Goal: Task Accomplishment & Management: Complete application form

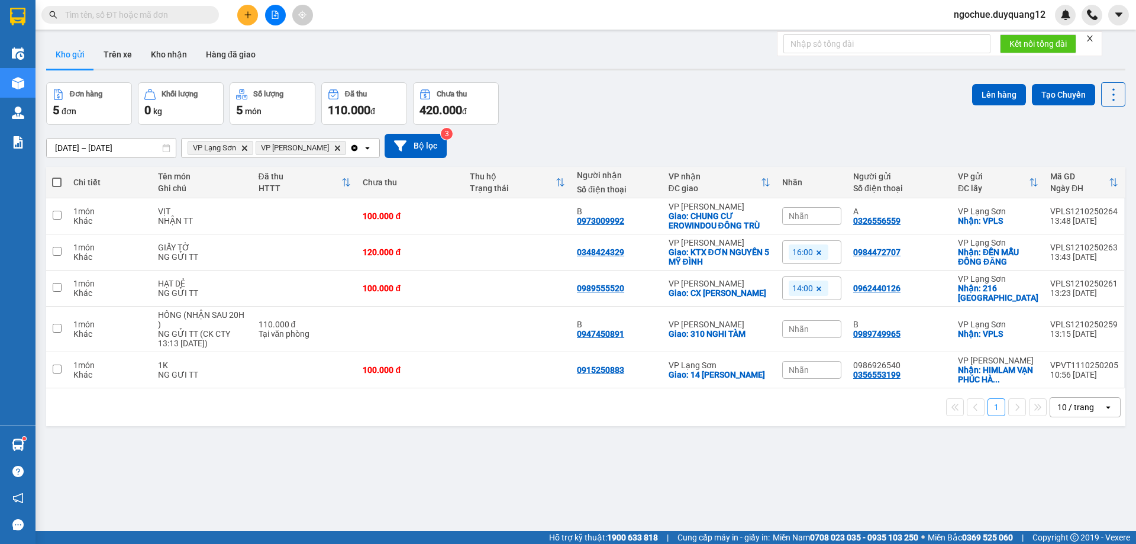
click at [118, 18] on input "text" at bounding box center [135, 14] width 140 height 13
drag, startPoint x: 0, startPoint y: 0, endPoint x: 118, endPoint y: 18, distance: 119.1
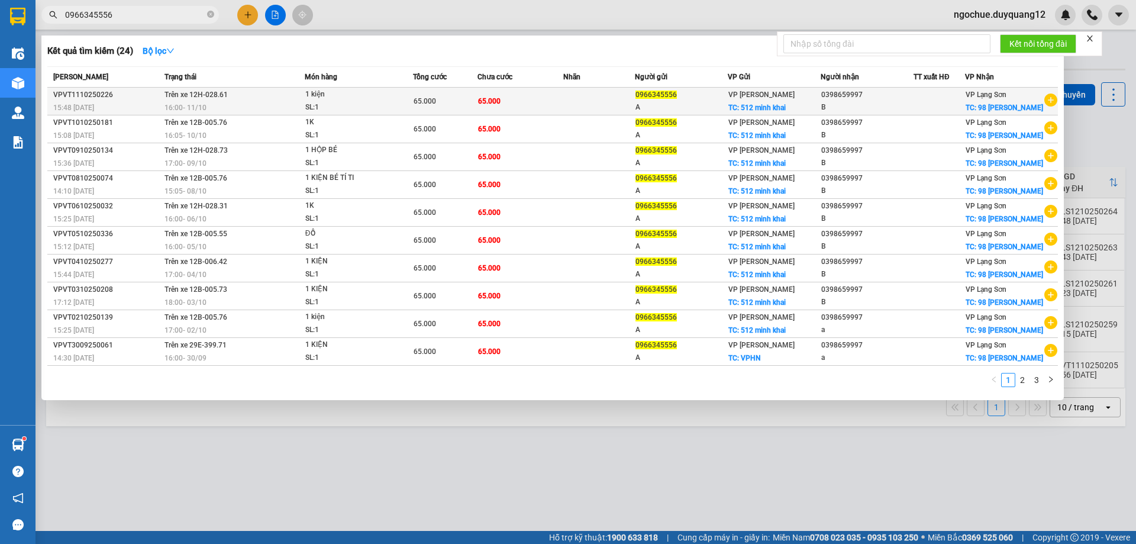
type input "0966345556"
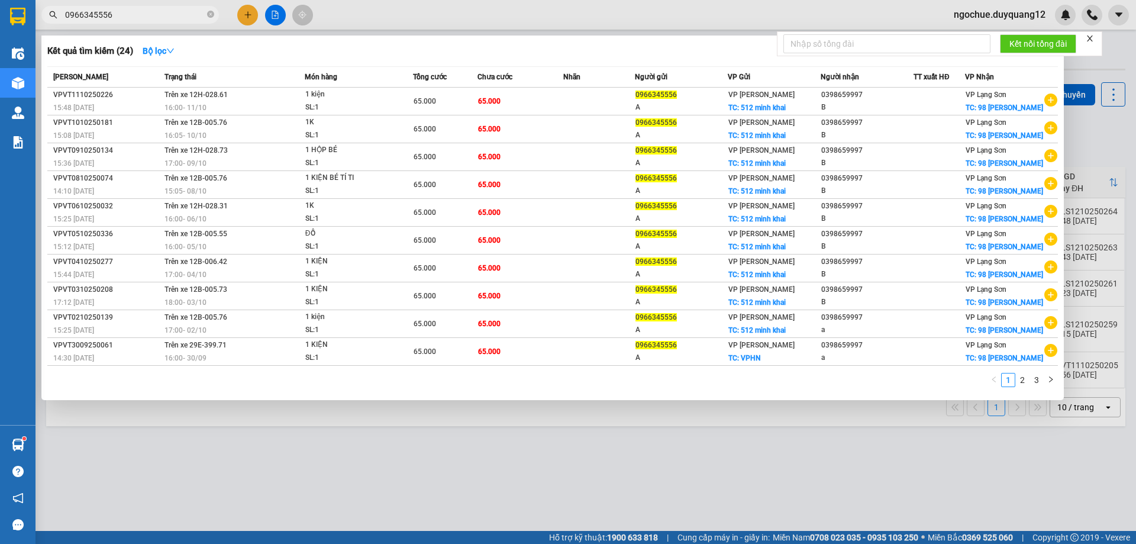
click at [1051, 109] on div "Mã ĐH Trạng thái Món hàng Tổng cước Chưa cước Nhãn Người gửi VP Gửi Người nhận …" at bounding box center [552, 215] width 1011 height 299
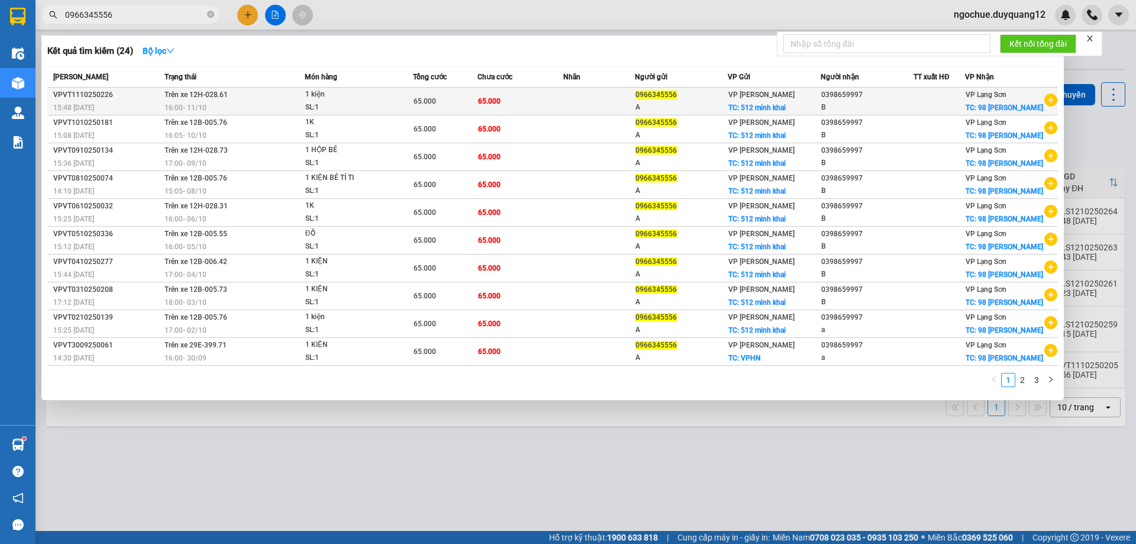
click at [1045, 106] on icon "plus-circle" at bounding box center [1050, 99] width 13 height 13
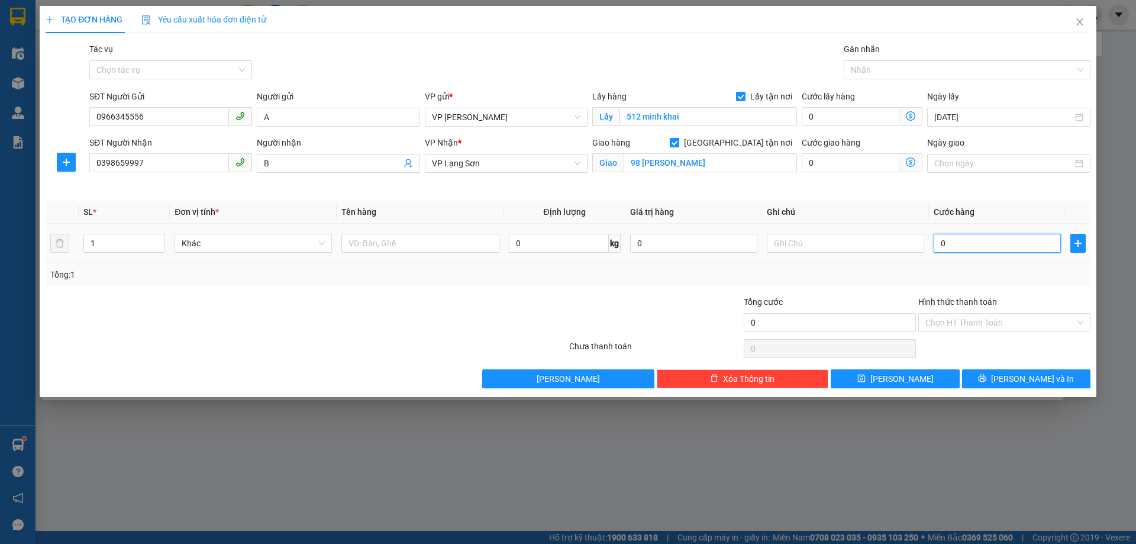
click at [970, 244] on input "0" at bounding box center [997, 243] width 127 height 19
type input "6"
type input "65"
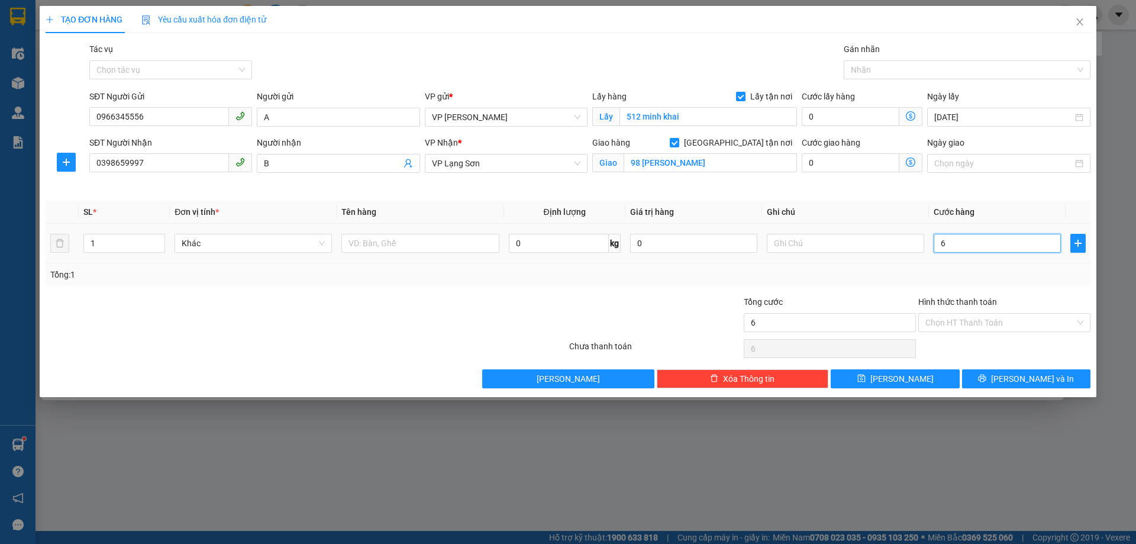
type input "65"
type input "65.000"
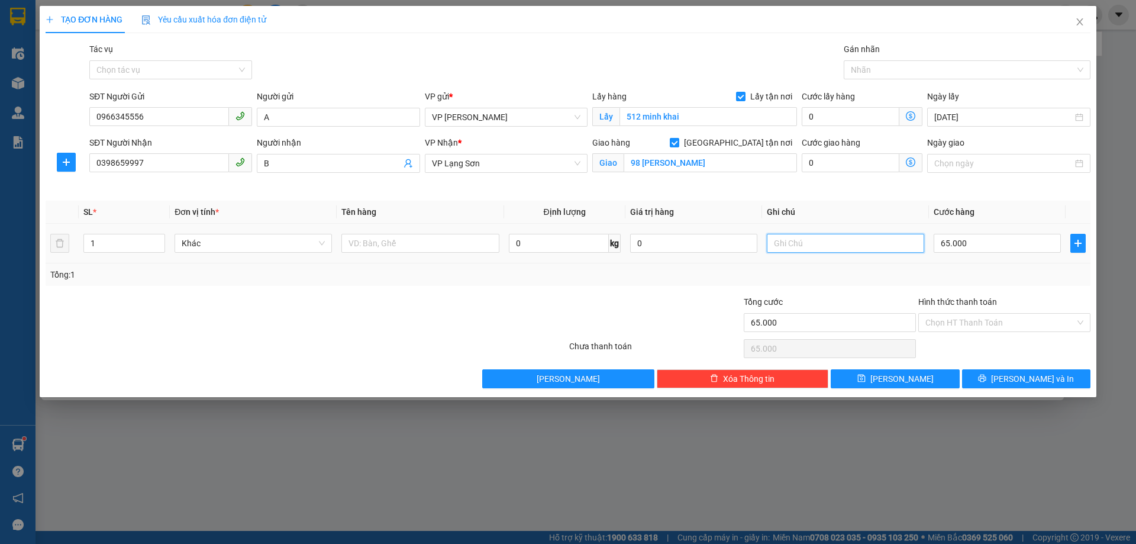
click at [833, 240] on input "text" at bounding box center [845, 243] width 157 height 19
type input "NG NHẬN TT"
click at [399, 238] on input "text" at bounding box center [419, 243] width 157 height 19
type input "1K"
click at [903, 379] on span "[PERSON_NAME]" at bounding box center [901, 378] width 63 height 13
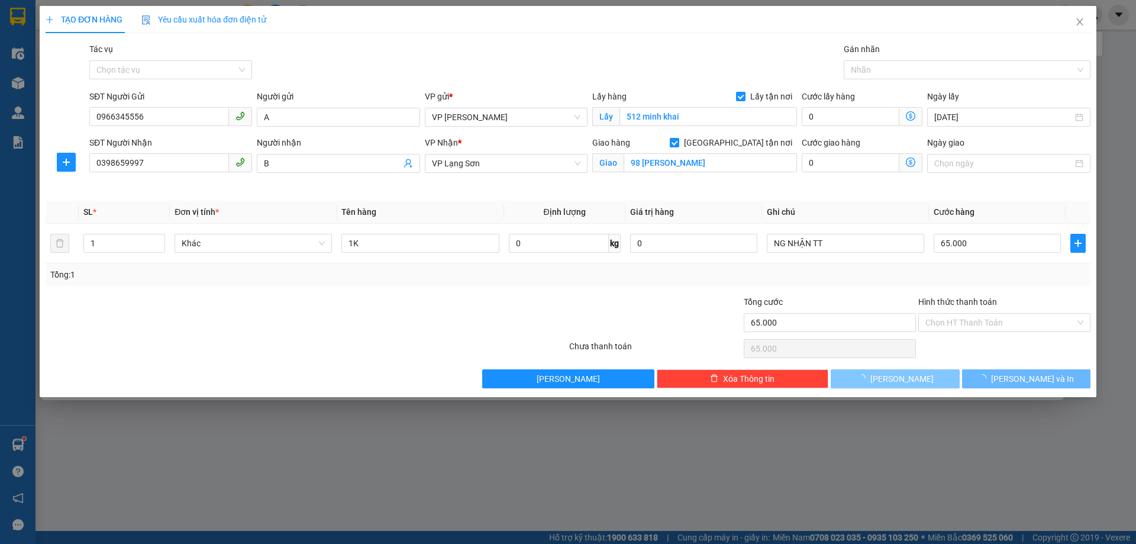
checkbox input "false"
type input "0"
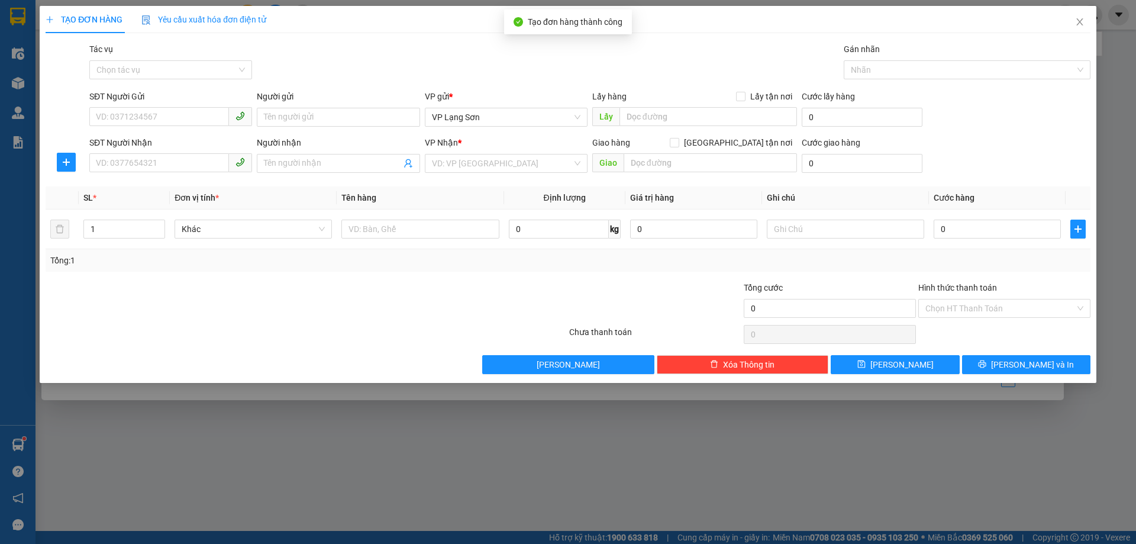
click at [1118, 130] on div "TẠO ĐƠN HÀNG Yêu cầu xuất hóa đơn điện tử Transit Pickup Surcharge Ids Transit …" at bounding box center [568, 272] width 1136 height 544
click at [1080, 22] on icon "close" at bounding box center [1079, 21] width 7 height 7
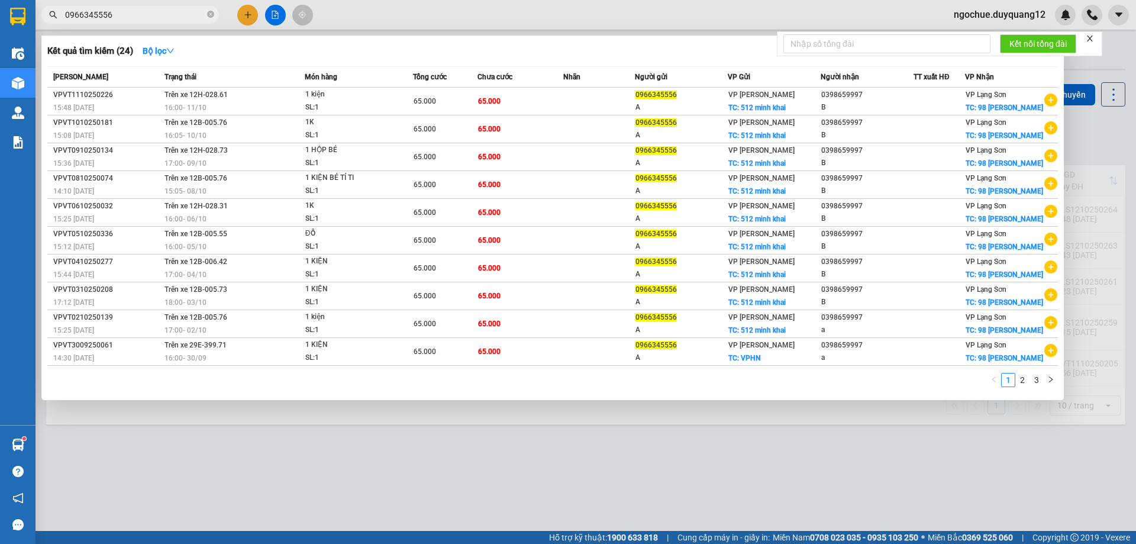
drag, startPoint x: 1118, startPoint y: 169, endPoint x: 1113, endPoint y: 156, distance: 14.2
click at [1118, 169] on div at bounding box center [568, 272] width 1136 height 544
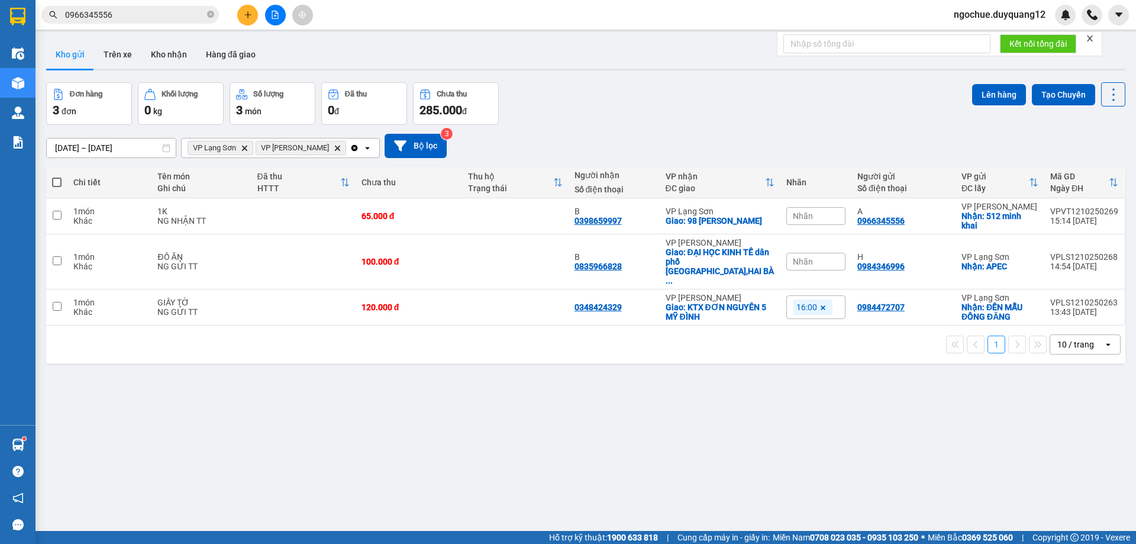
click at [987, 17] on span "ngochue.duyquang12" at bounding box center [999, 14] width 111 height 15
click at [964, 38] on span "Đăng xuất" at bounding box center [1004, 36] width 86 height 13
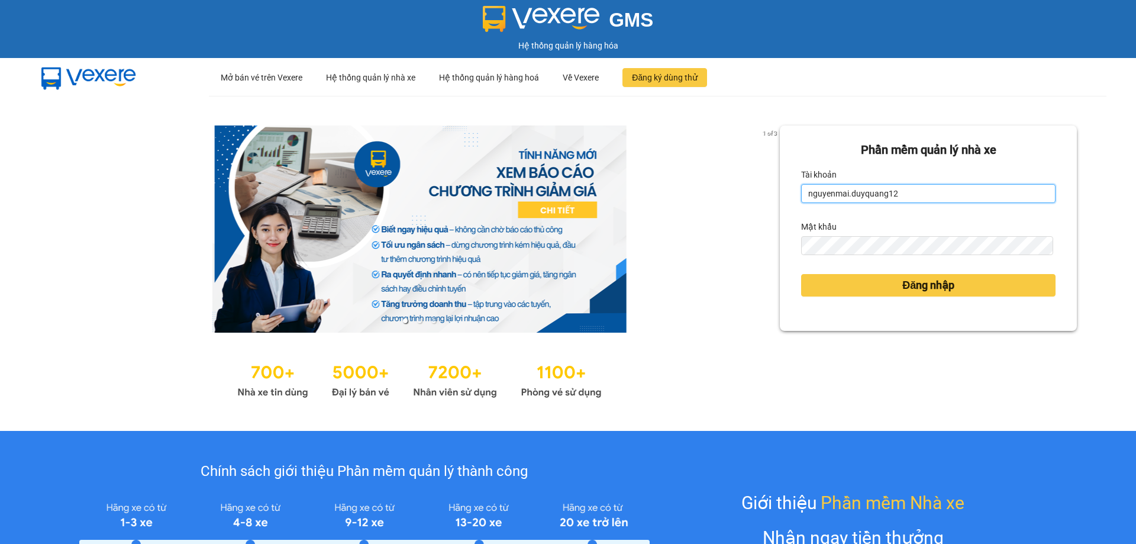
click at [933, 202] on input "nguyenmai.duyquang12" at bounding box center [928, 193] width 254 height 19
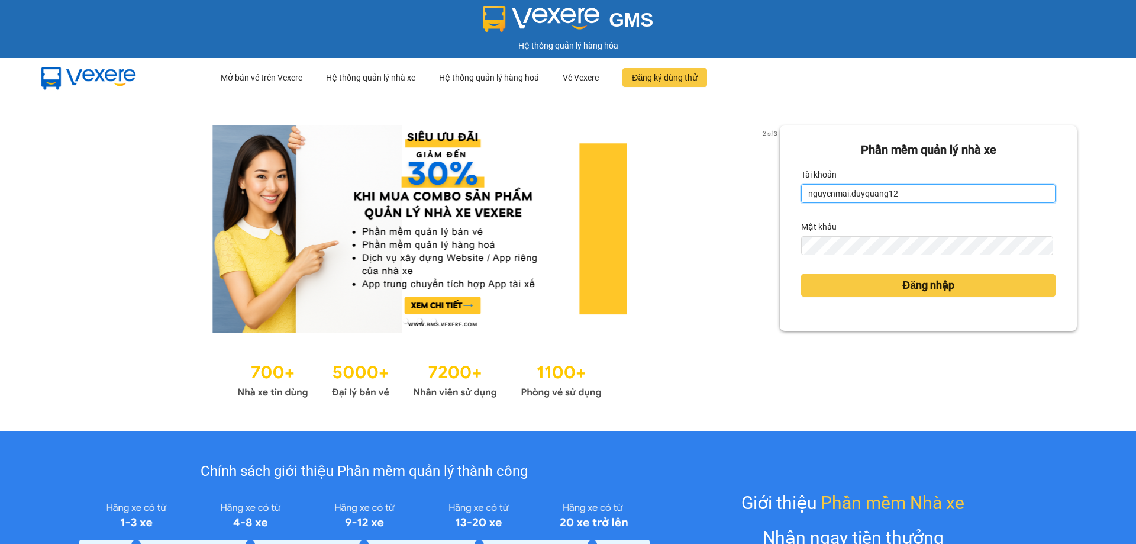
type input "vuhoa.duyquang12"
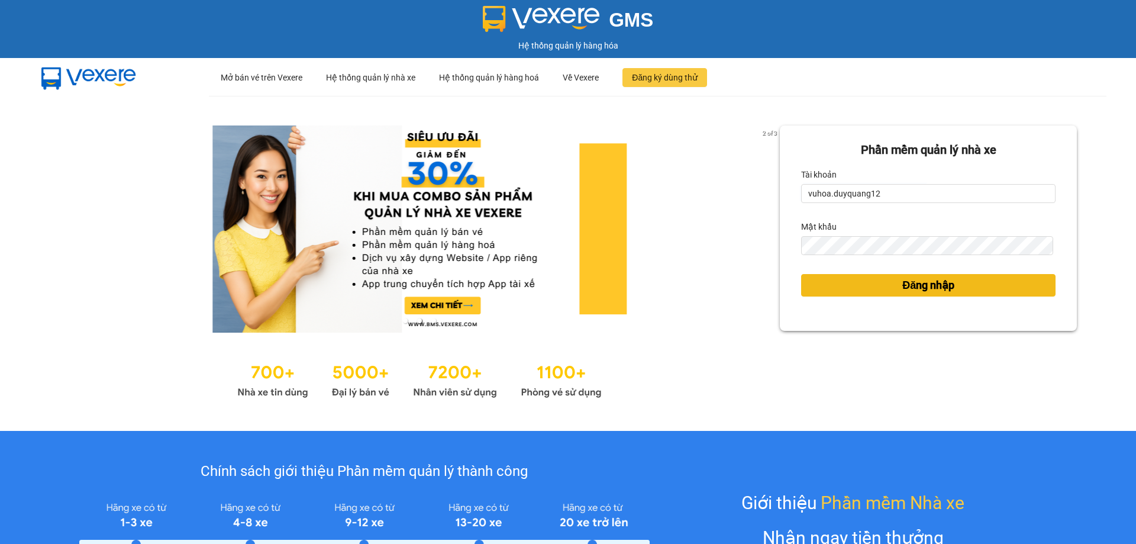
click at [902, 280] on span "Đăng nhập" at bounding box center [928, 285] width 52 height 17
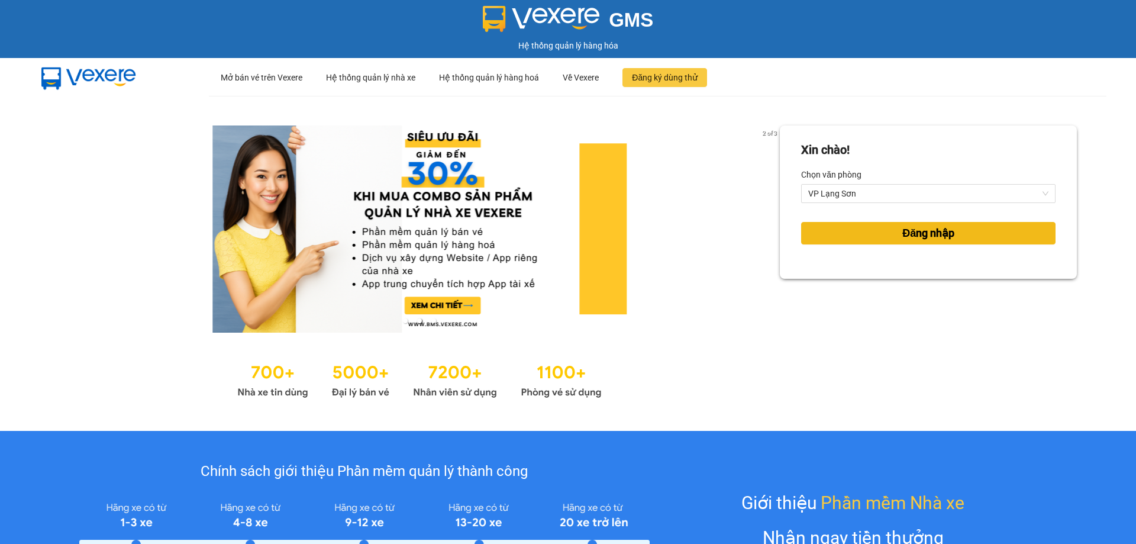
click at [908, 237] on span "Đăng nhập" at bounding box center [928, 233] width 52 height 17
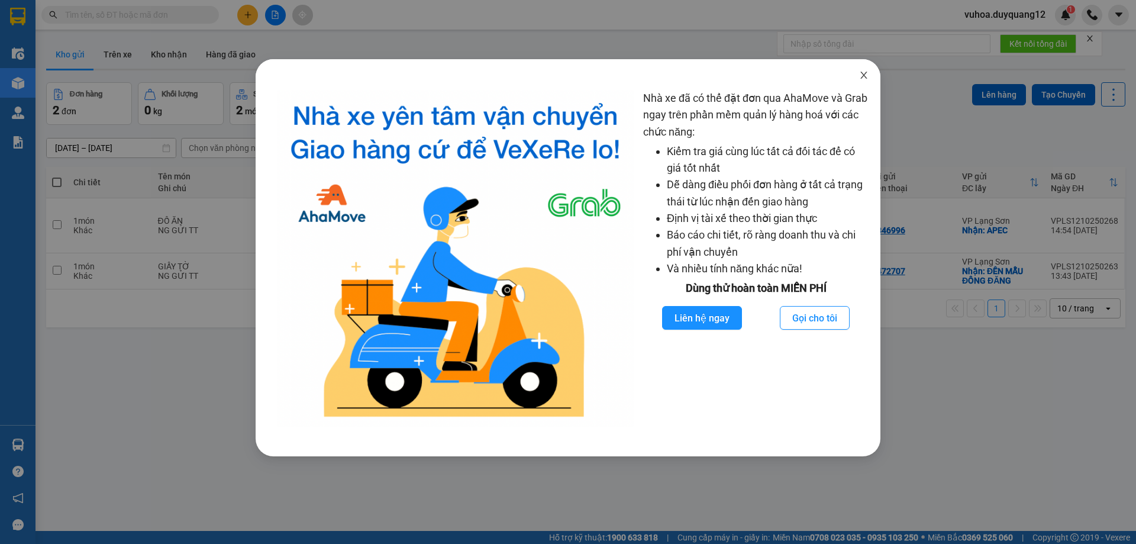
click at [863, 80] on span "Close" at bounding box center [863, 75] width 33 height 33
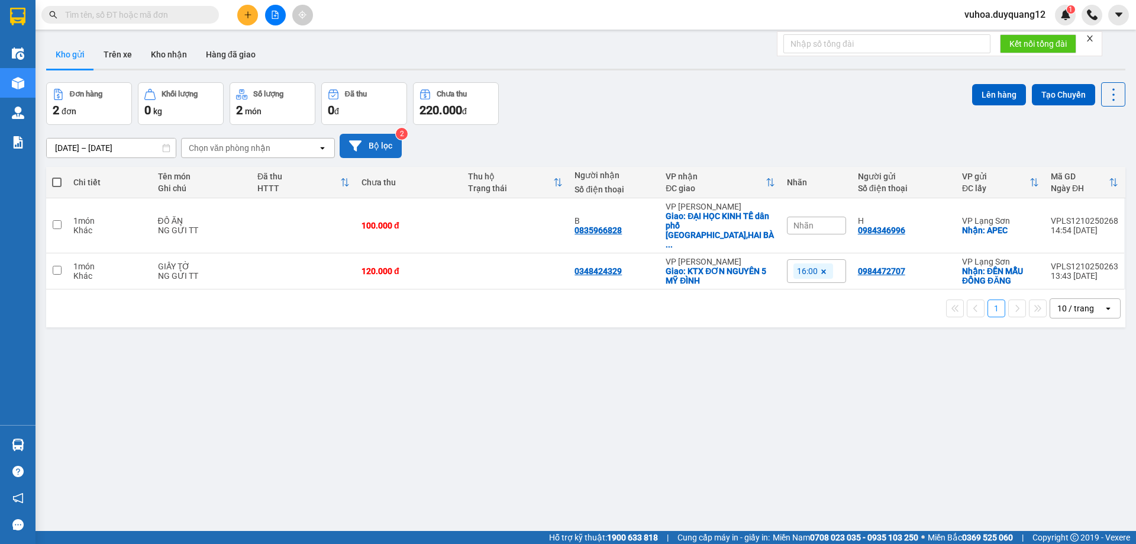
click at [384, 144] on button "Bộ lọc" at bounding box center [371, 146] width 62 height 24
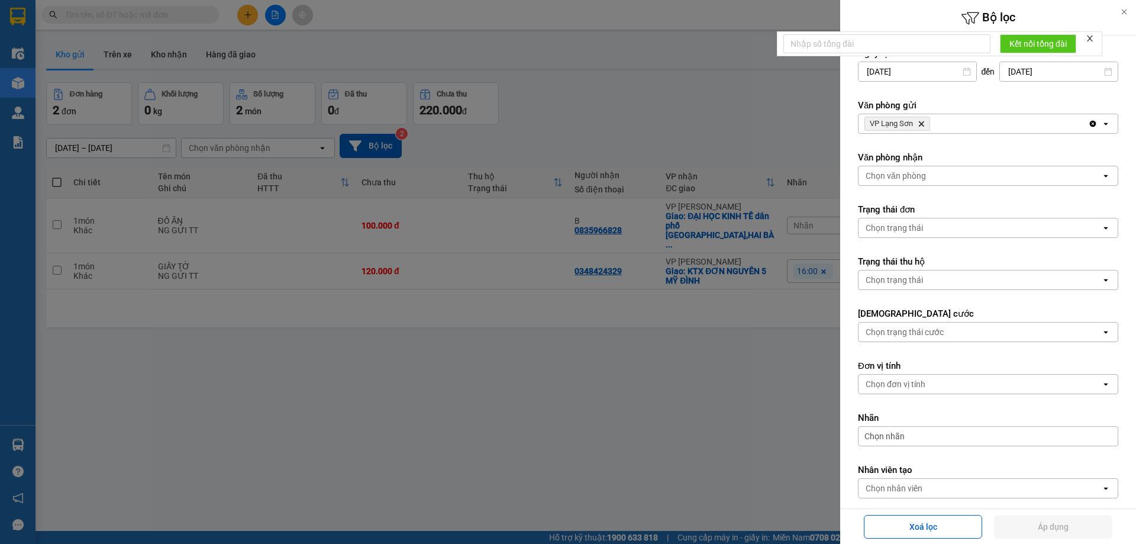
click at [966, 129] on div "VP Lạng Sơn Delete" at bounding box center [973, 123] width 230 height 19
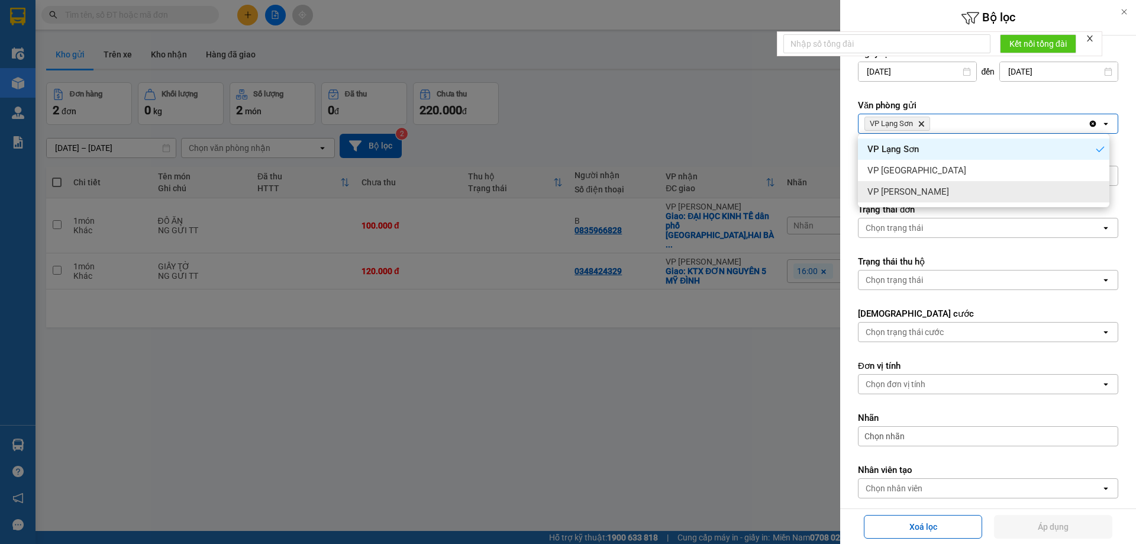
click at [922, 193] on div "VP [PERSON_NAME]" at bounding box center [983, 191] width 251 height 21
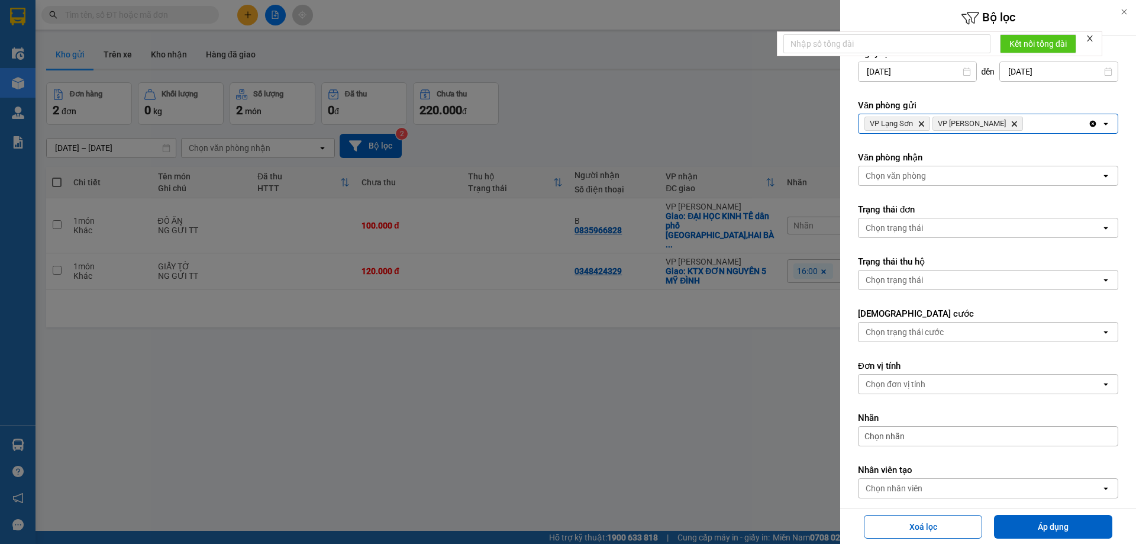
click at [935, 177] on div "Chọn văn phòng" at bounding box center [979, 175] width 243 height 19
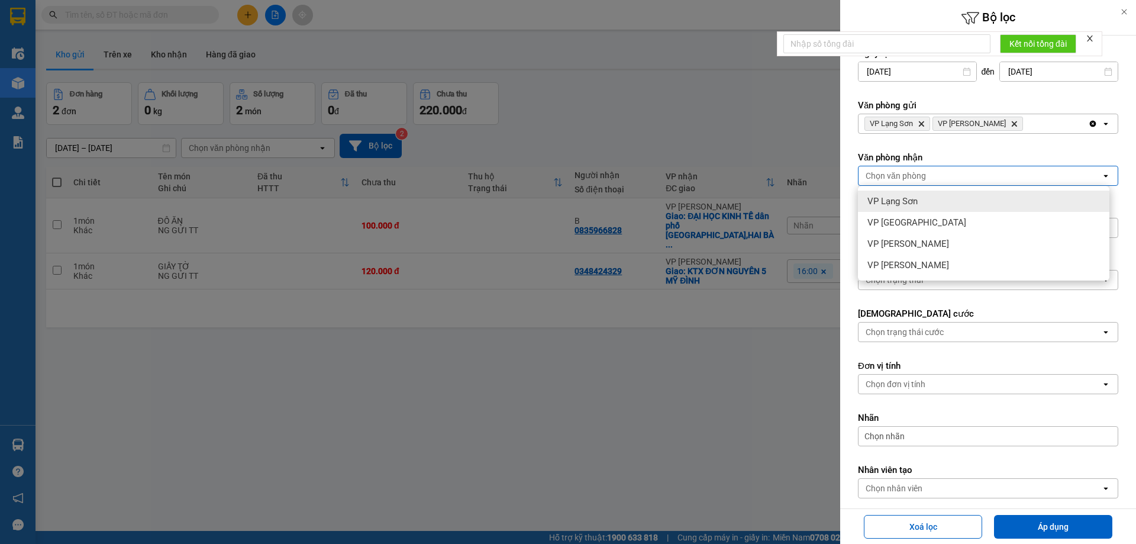
click at [900, 202] on span "VP Lạng Sơn" at bounding box center [892, 201] width 50 height 12
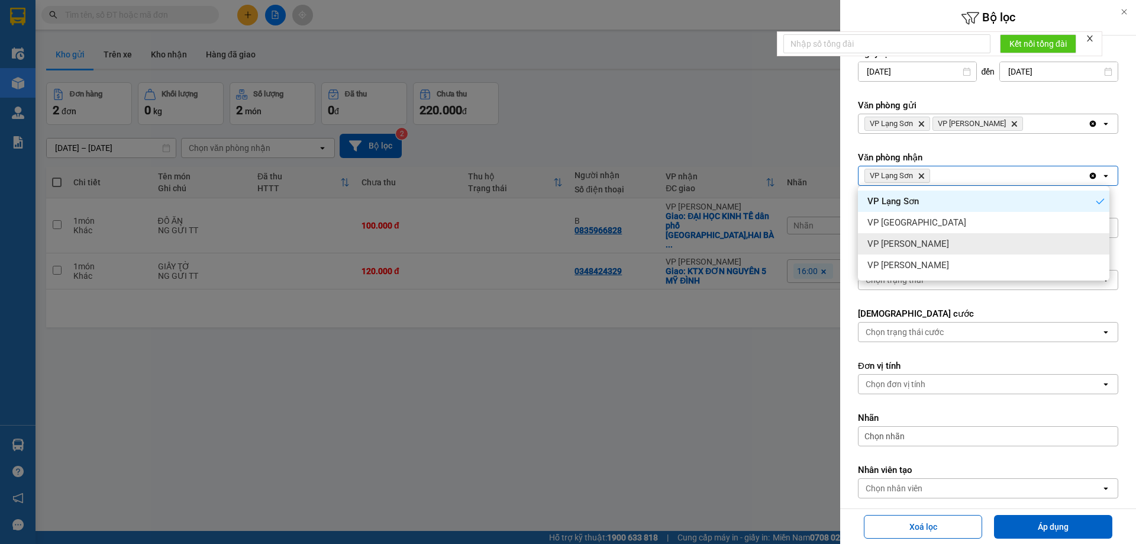
click at [912, 241] on span "VP [PERSON_NAME]" at bounding box center [908, 244] width 82 height 12
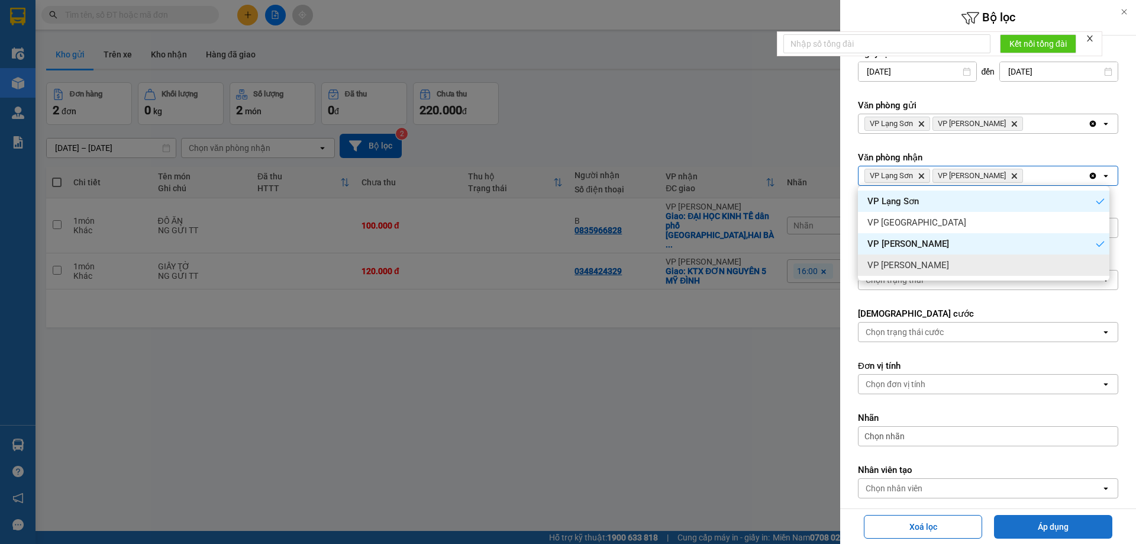
click at [1054, 524] on button "Áp dụng" at bounding box center [1053, 527] width 118 height 24
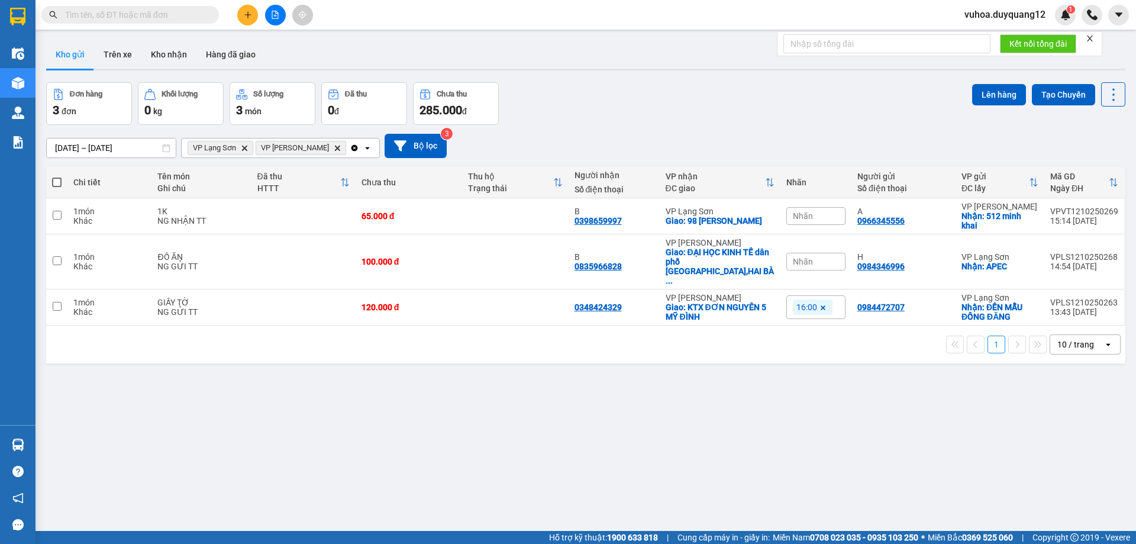
click at [131, 18] on input "text" at bounding box center [135, 14] width 140 height 13
paste input "0981169966"
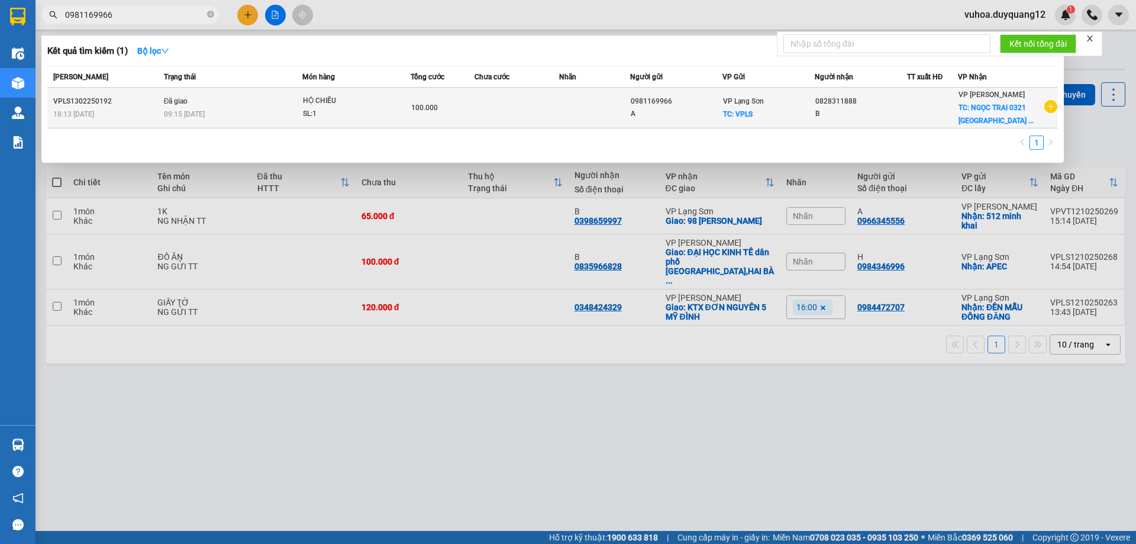
type input "0981169966"
click at [1049, 106] on icon "plus-circle" at bounding box center [1050, 106] width 13 height 13
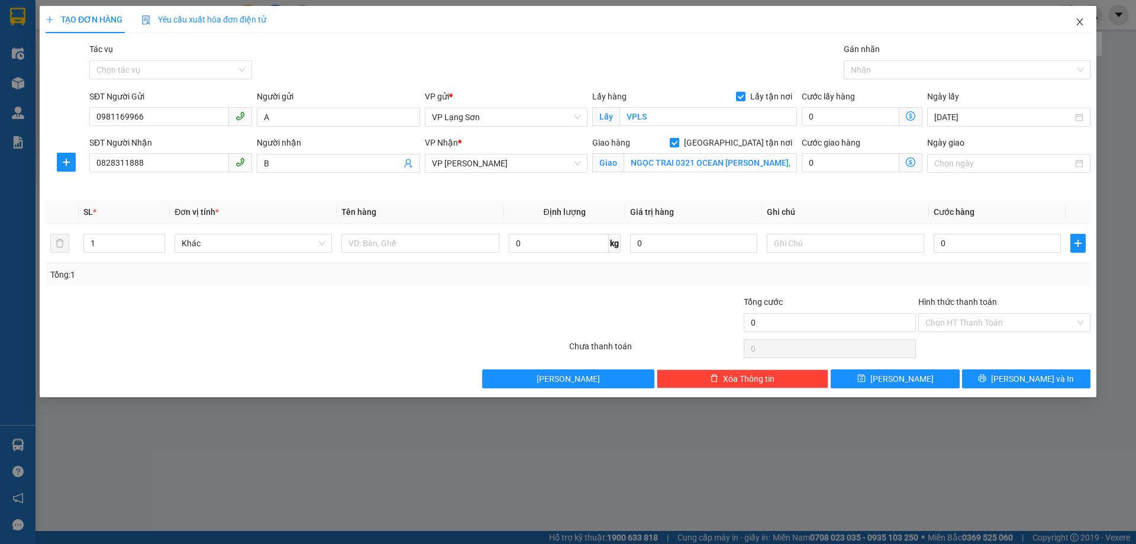
click at [1078, 22] on icon "close" at bounding box center [1079, 21] width 9 height 9
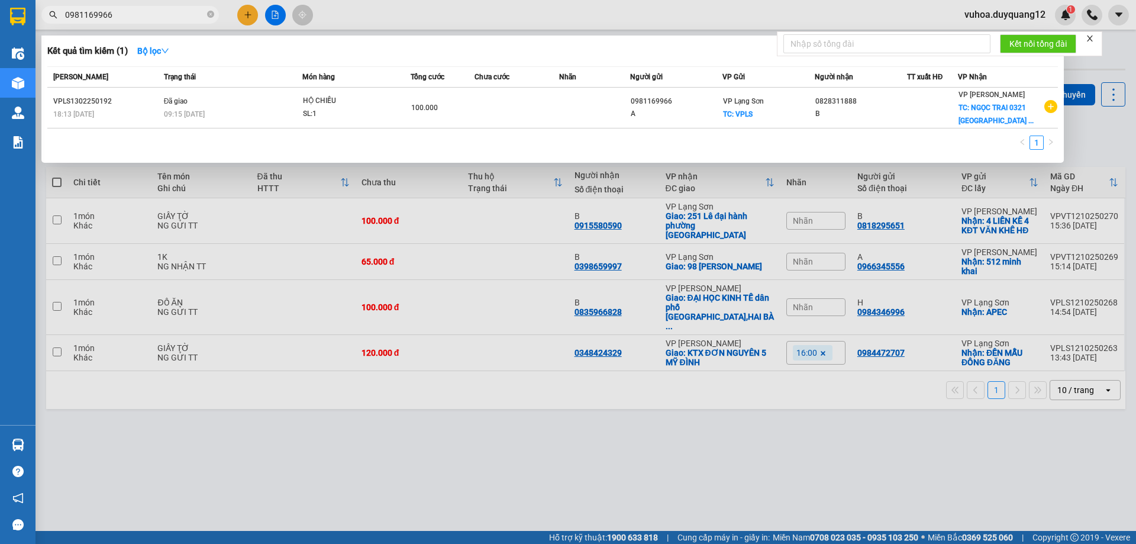
click at [789, 446] on div at bounding box center [568, 272] width 1136 height 544
